Goal: Information Seeking & Learning: Find specific fact

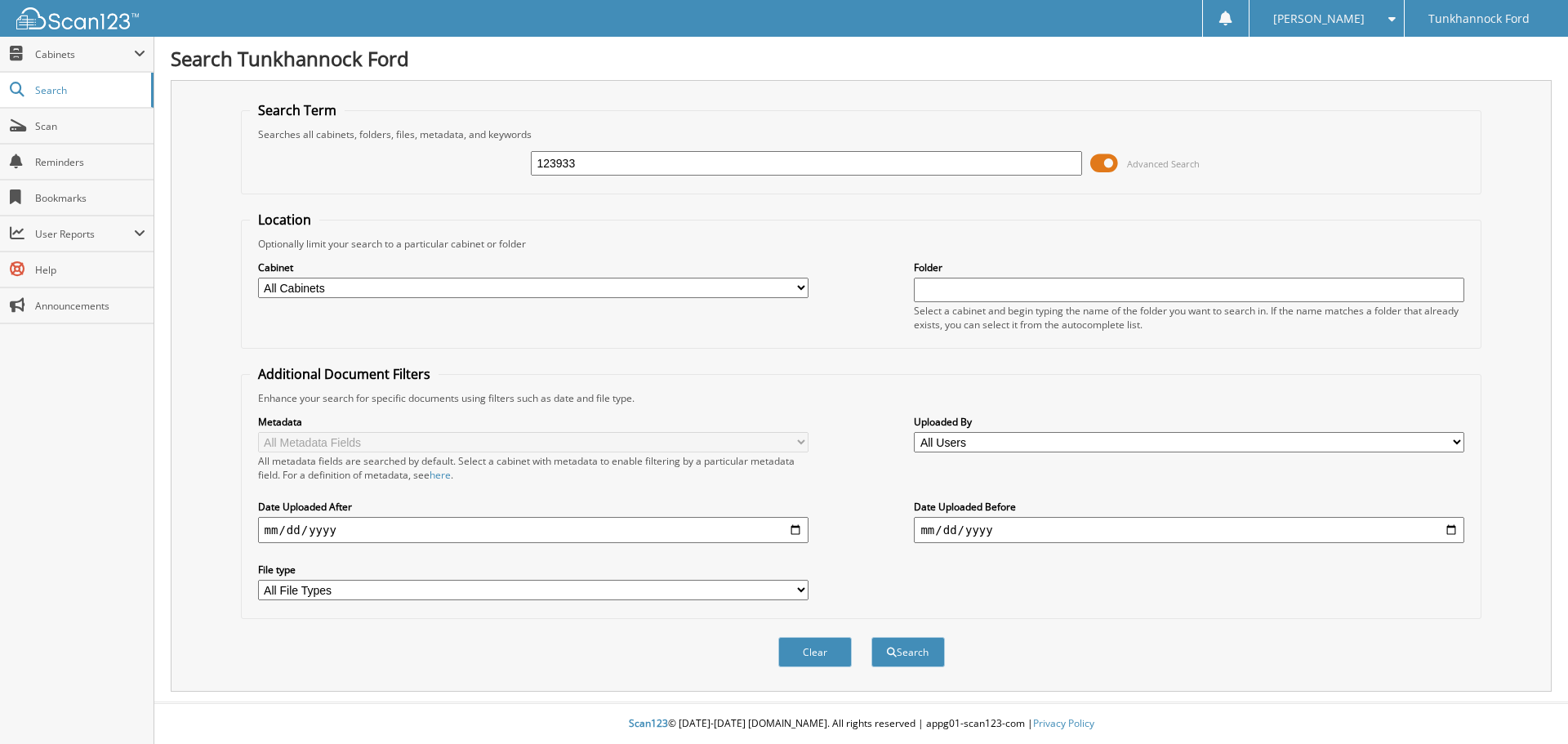
type input "123933"
click at [871, 637] on button "Search" at bounding box center [908, 653] width 74 height 30
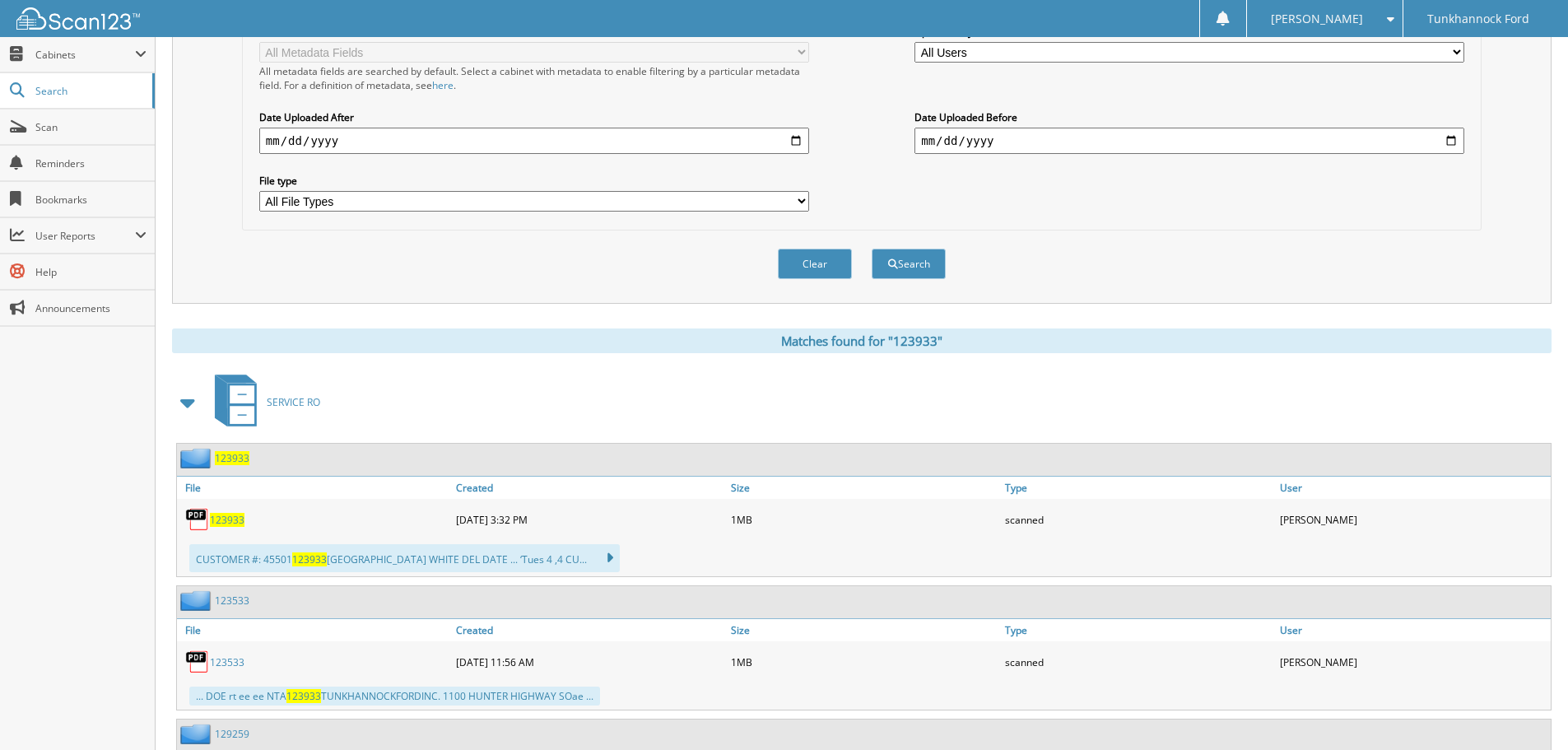
scroll to position [412, 0]
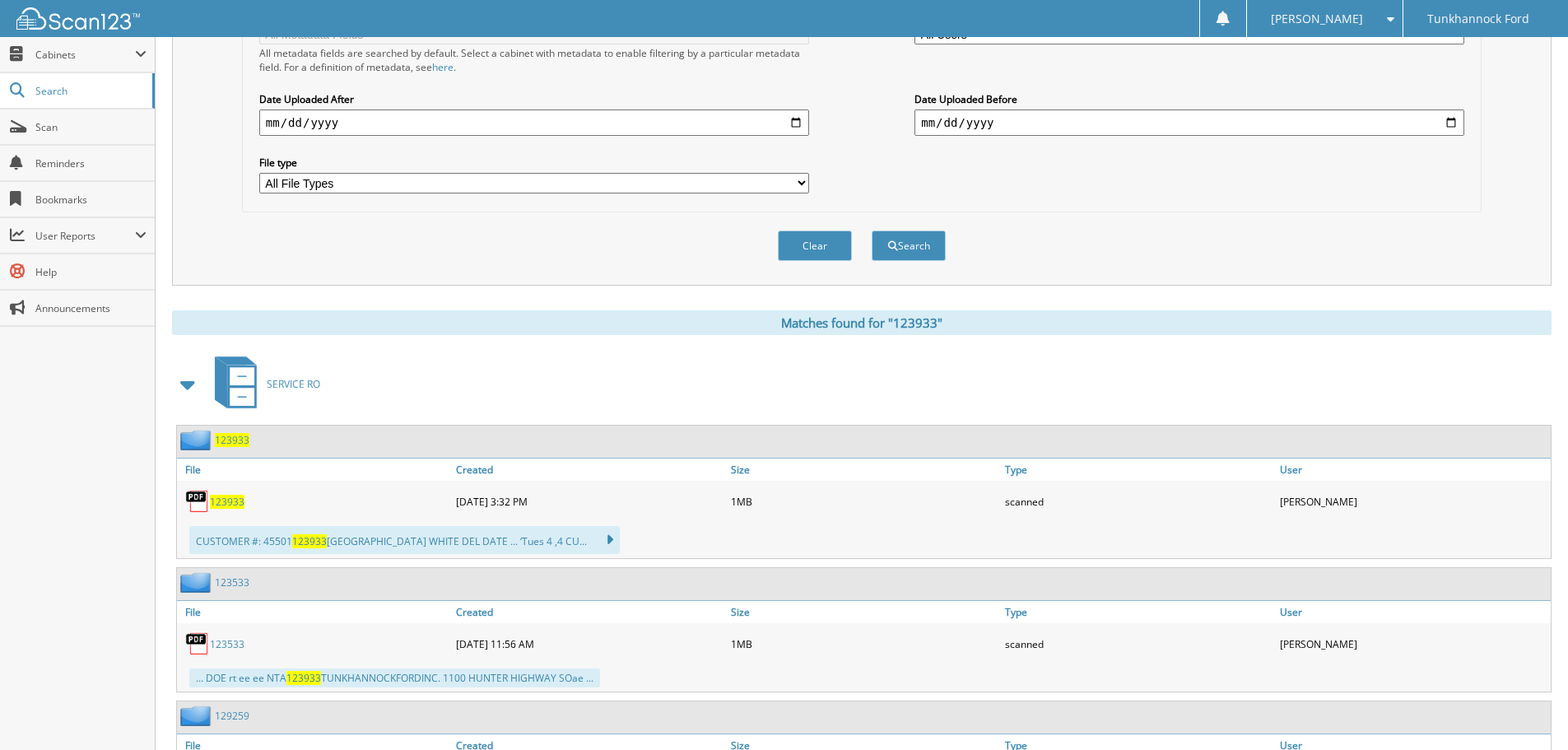
click at [225, 495] on link "123933" at bounding box center [227, 502] width 34 height 14
